Goal: Task Accomplishment & Management: Manage account settings

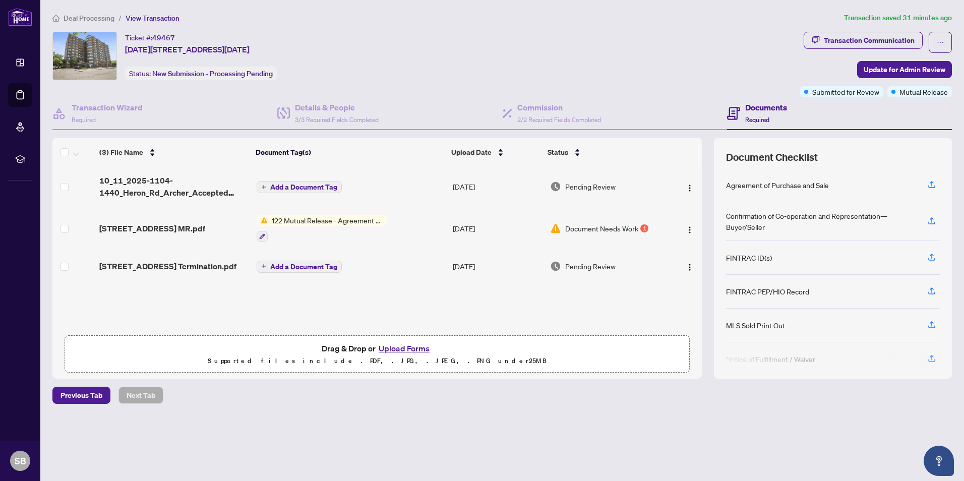
click at [577, 225] on span "Document Needs Work" at bounding box center [601, 228] width 73 height 11
